Goal: Register for event/course

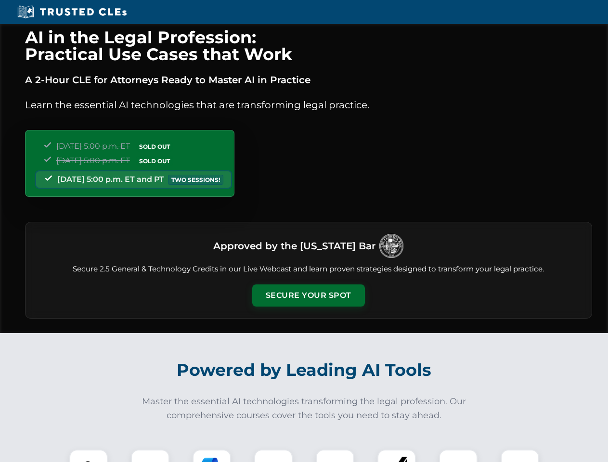
click at [308, 296] on button "Secure Your Spot" at bounding box center [308, 296] width 113 height 22
click at [89, 456] on img at bounding box center [89, 469] width 28 height 28
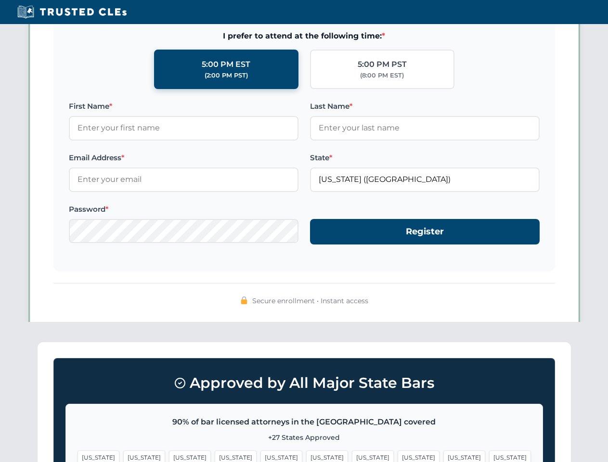
click at [352, 456] on span "[US_STATE]" at bounding box center [373, 458] width 42 height 14
click at [444, 456] on span "[US_STATE]" at bounding box center [465, 458] width 42 height 14
